Goal: Information Seeking & Learning: Understand process/instructions

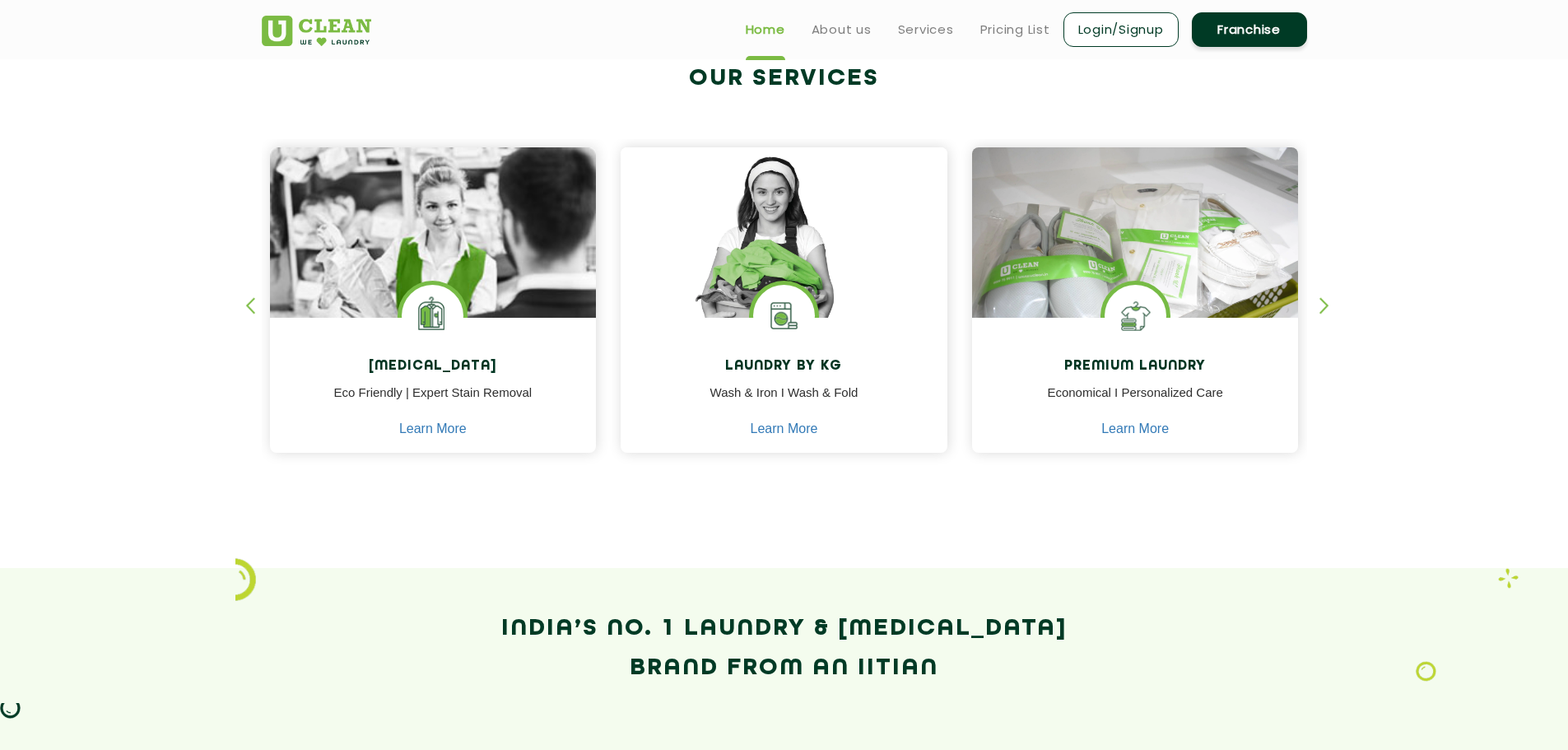
scroll to position [576, 0]
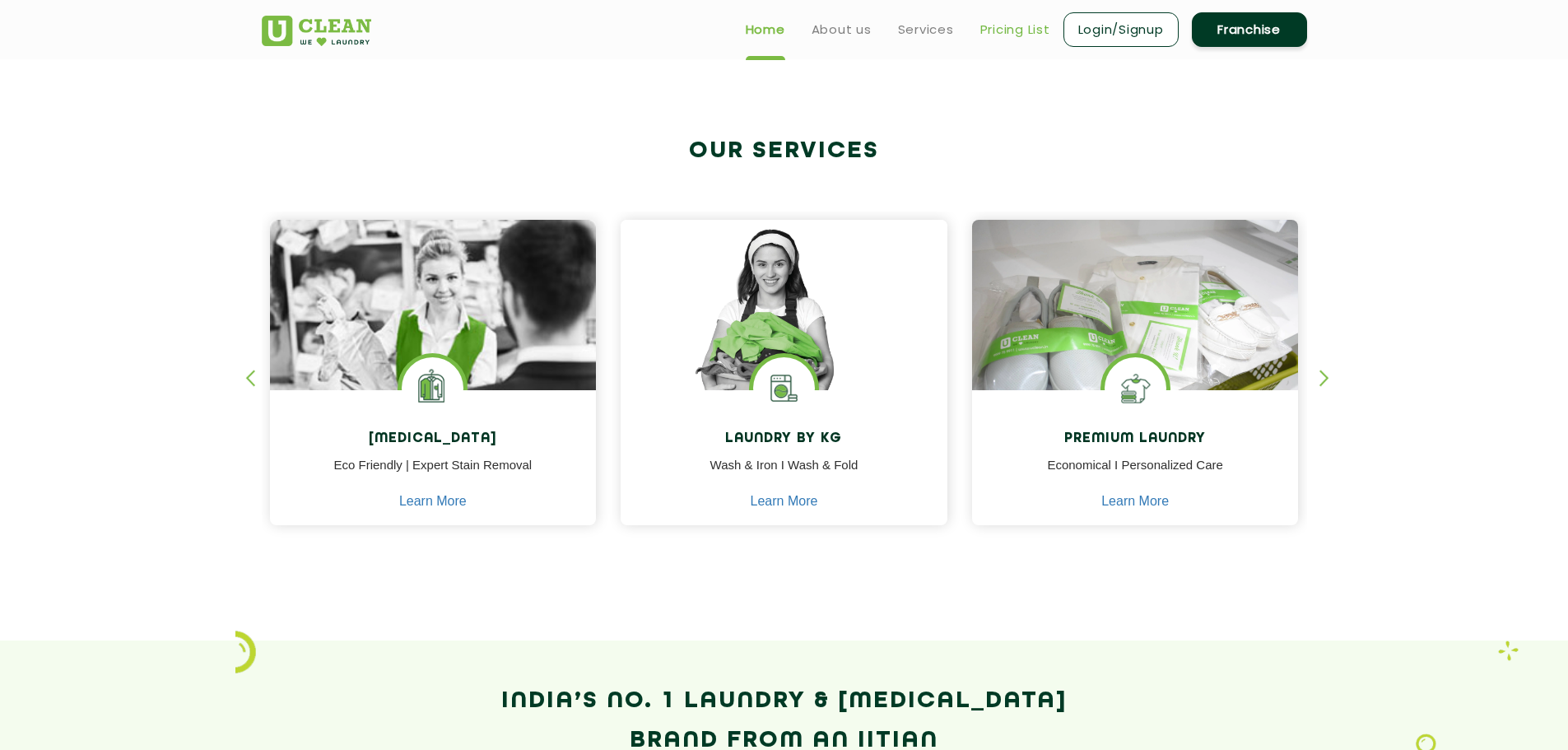
click at [1010, 30] on link "Pricing List" at bounding box center [1015, 30] width 70 height 20
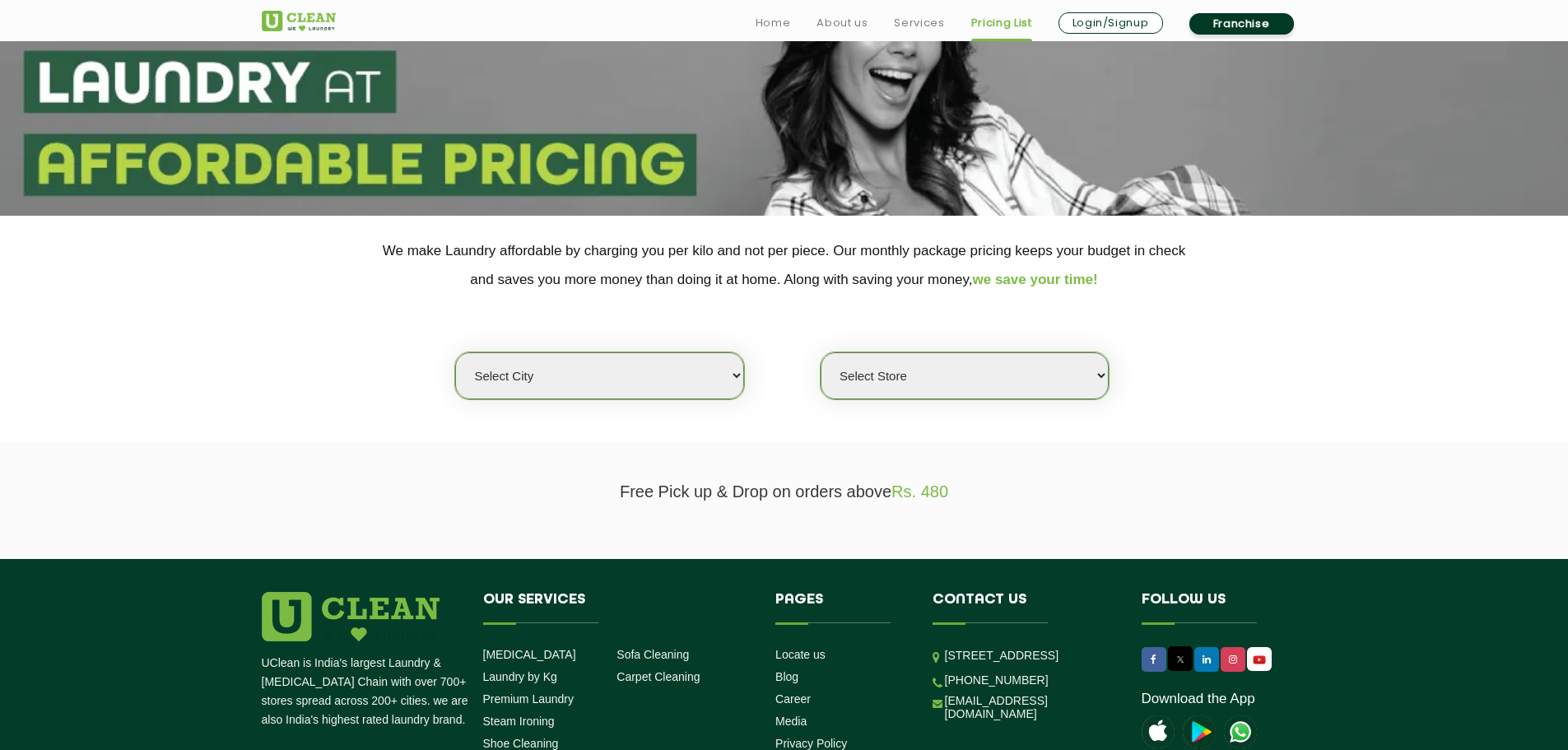
scroll to position [192, 0]
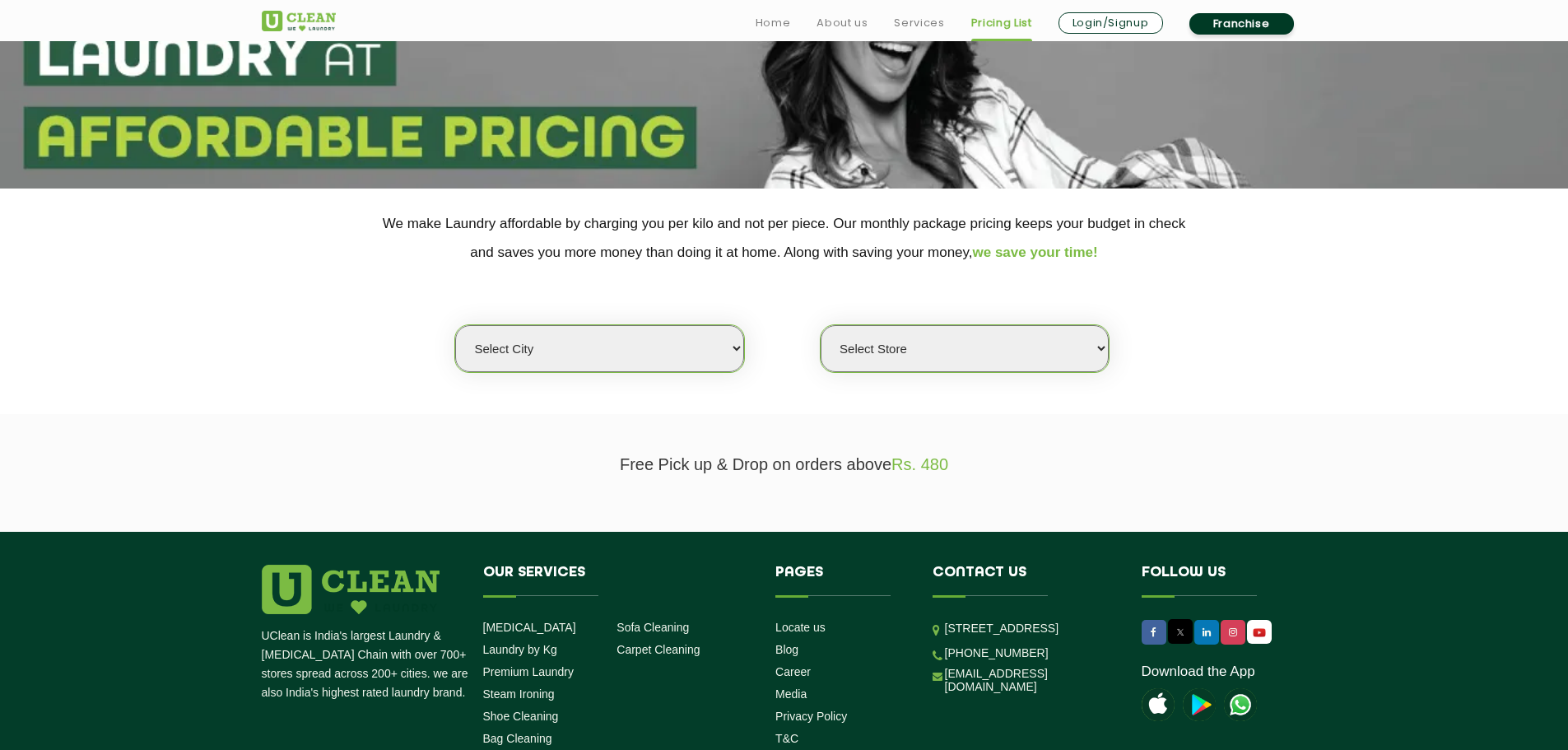
click at [653, 345] on select "Select city [GEOGRAPHIC_DATA] [GEOGRAPHIC_DATA] [GEOGRAPHIC_DATA] [GEOGRAPHIC_D…" at bounding box center [600, 348] width 288 height 47
select select "5"
click at [456, 325] on select "Select city [GEOGRAPHIC_DATA] [GEOGRAPHIC_DATA] [GEOGRAPHIC_DATA] [GEOGRAPHIC_D…" at bounding box center [600, 348] width 288 height 47
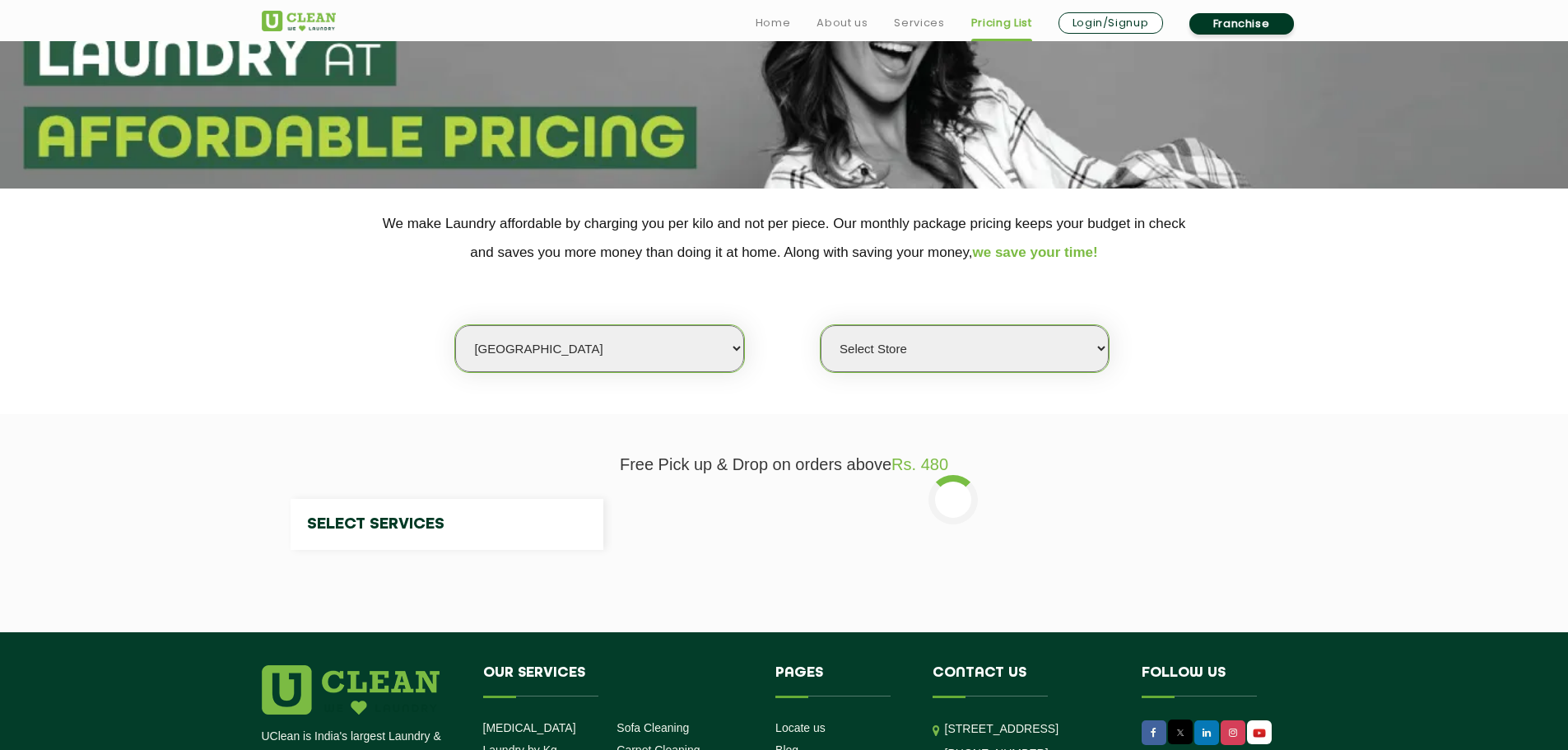
select select "0"
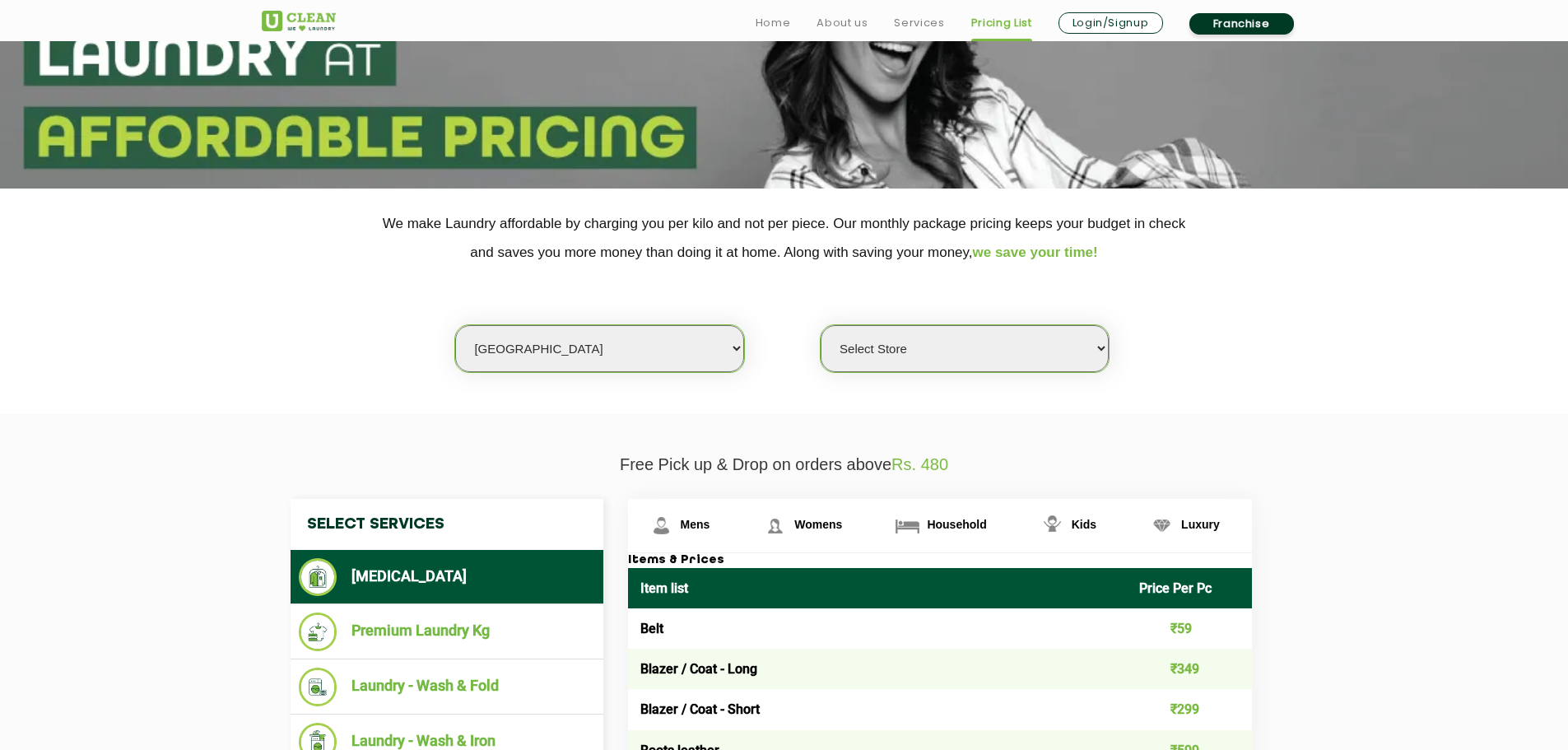
click at [996, 354] on select "Select Store UClean Narsingi UClean Nizampet UClean Sangareddy UClean Gachibowl…" at bounding box center [965, 348] width 288 height 47
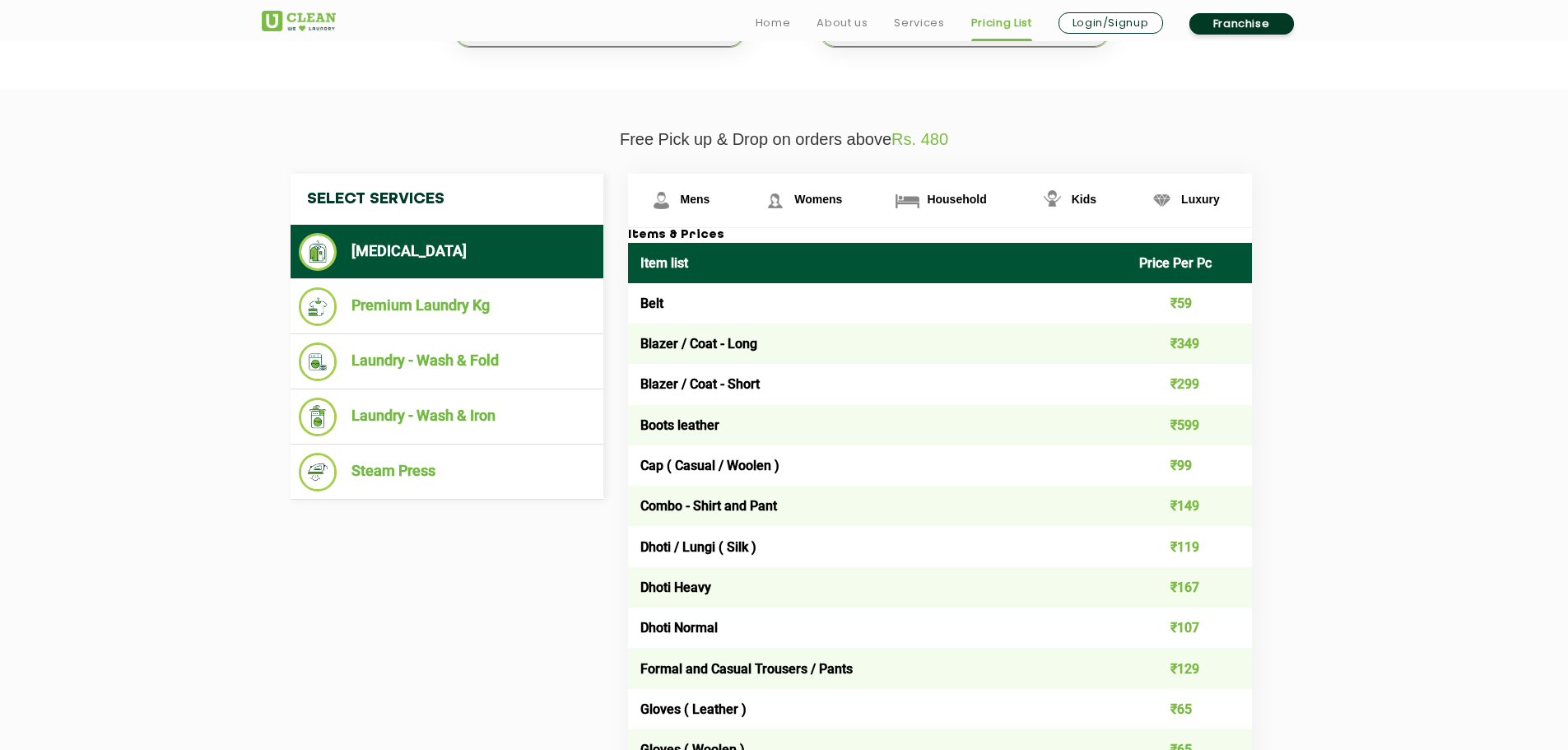
scroll to position [576, 0]
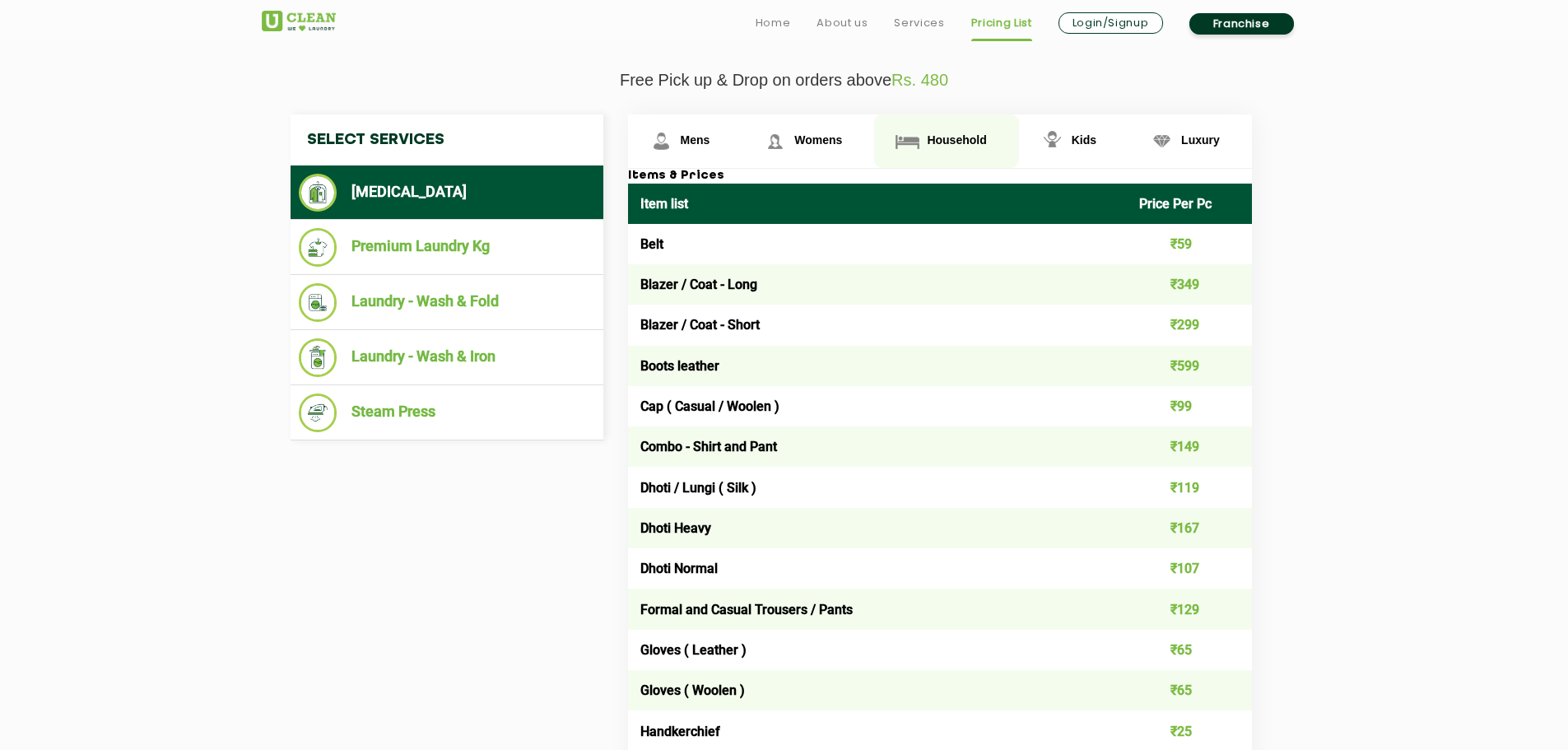
click at [928, 140] on span "Household" at bounding box center [956, 140] width 59 height 13
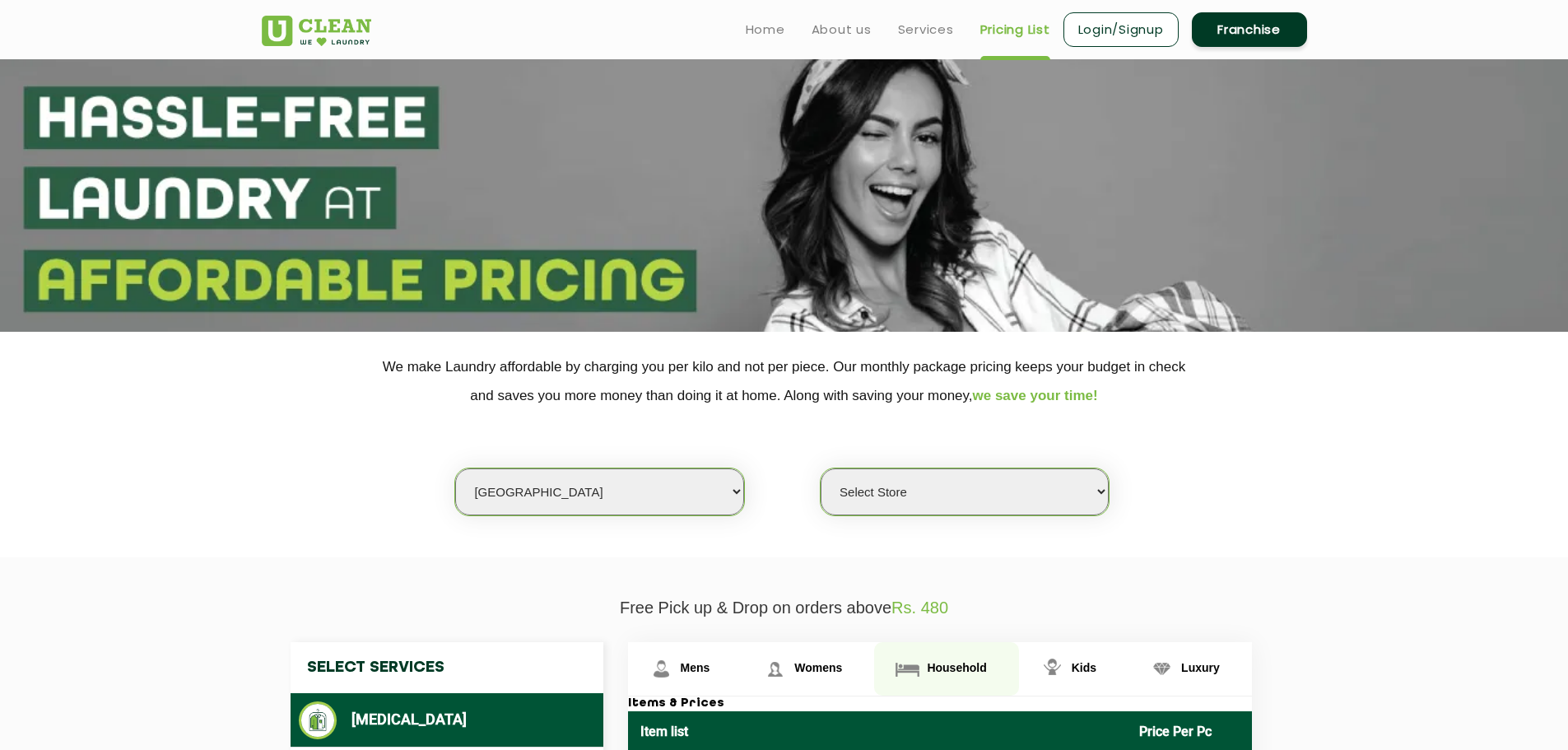
scroll to position [0, 0]
